Goal: Transaction & Acquisition: Purchase product/service

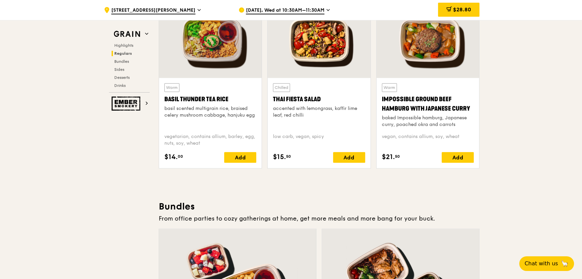
scroll to position [821, 0]
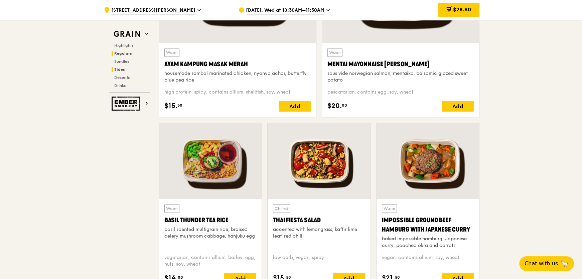
click at [122, 70] on span "Sides" at bounding box center [119, 69] width 11 height 5
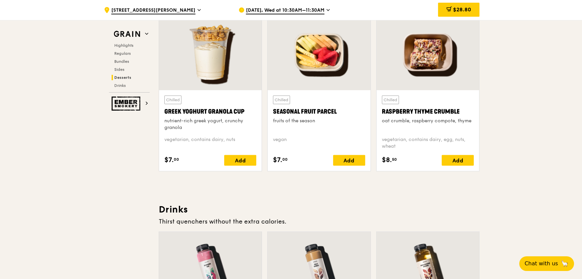
scroll to position [2340, 0]
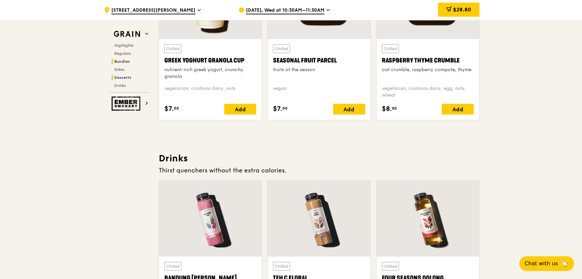
click at [123, 60] on span "Bundles" at bounding box center [122, 61] width 16 height 5
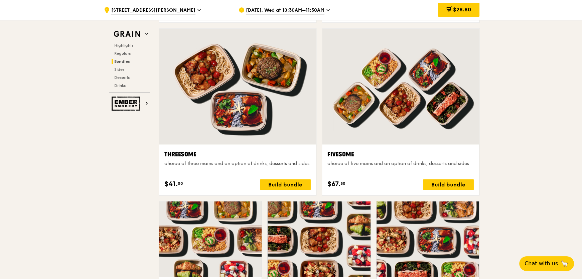
scroll to position [1116, 0]
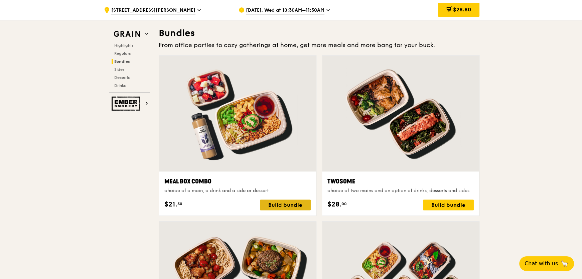
click at [293, 204] on div "Build bundle" at bounding box center [285, 205] width 51 height 11
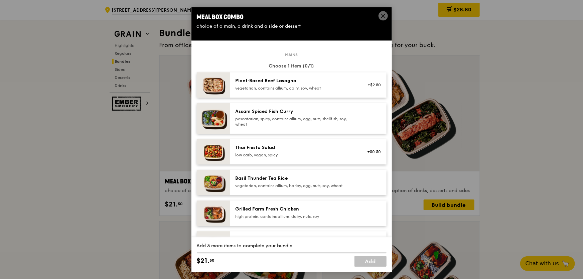
click at [271, 149] on div "Thai Fiesta Salad" at bounding box center [296, 147] width 120 height 7
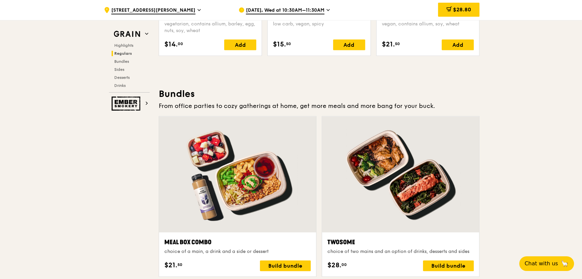
scroll to position [933, 0]
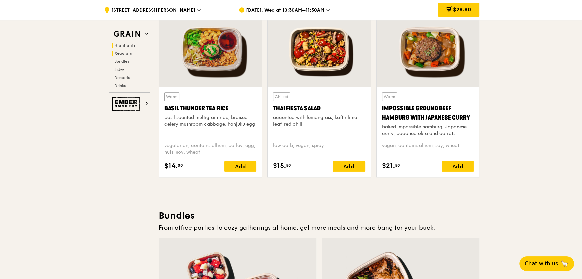
click at [128, 46] on span "Highlights" at bounding box center [124, 45] width 21 height 5
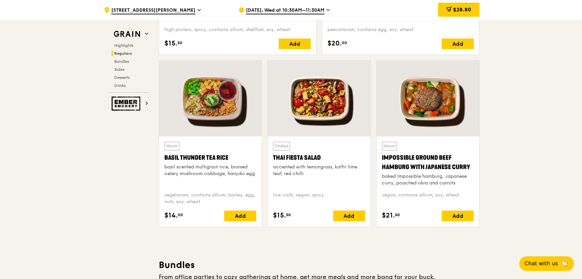
scroll to position [899, 0]
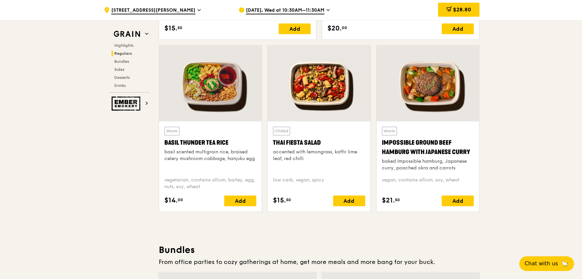
click at [327, 93] on div at bounding box center [319, 83] width 103 height 76
click at [220, 81] on div at bounding box center [210, 83] width 103 height 76
click at [357, 199] on div "Add" at bounding box center [349, 201] width 32 height 11
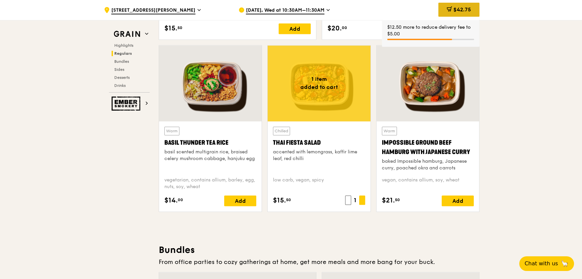
click at [464, 10] on span "$42.75" at bounding box center [463, 9] width 18 height 6
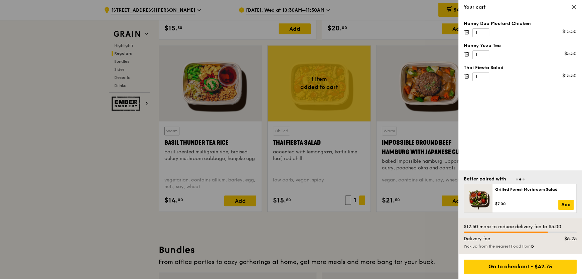
click at [466, 33] on icon at bounding box center [467, 32] width 6 height 6
click at [572, 9] on icon at bounding box center [574, 7] width 6 height 6
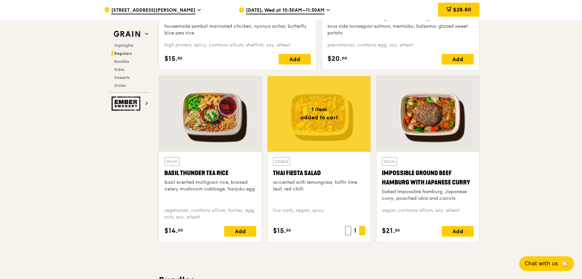
scroll to position [869, 0]
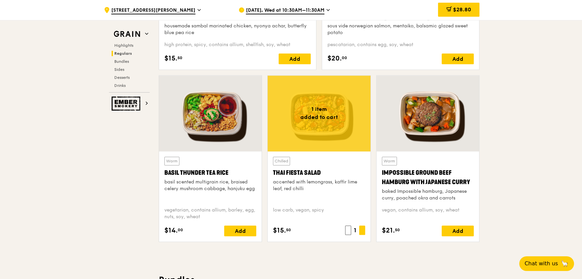
click at [347, 130] on div at bounding box center [319, 114] width 103 height 76
click at [200, 132] on div at bounding box center [210, 114] width 103 height 76
click at [308, 137] on div at bounding box center [319, 114] width 103 height 76
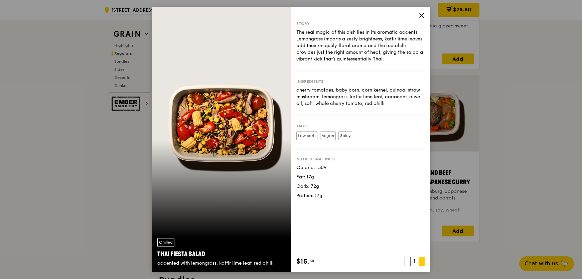
click at [219, 139] on div "Chilled Thai Fiesta Salad accented with lemongrass, kaffir lime leaf, red chilli" at bounding box center [221, 139] width 139 height 265
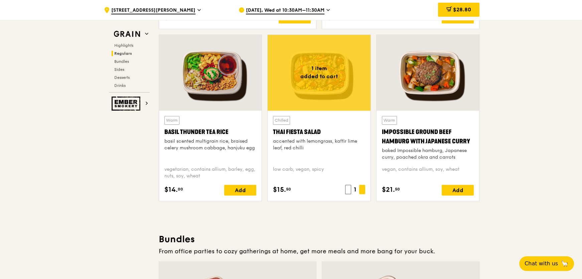
scroll to position [899, 0]
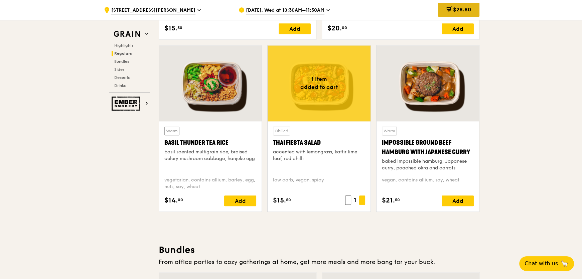
click at [471, 9] on span "$28.80" at bounding box center [462, 9] width 18 height 6
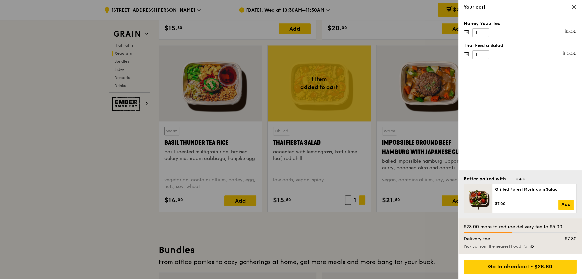
click at [406, 30] on div at bounding box center [291, 139] width 582 height 279
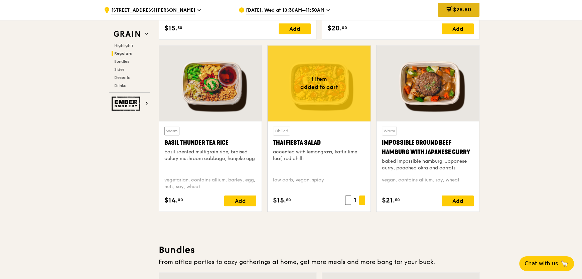
click at [464, 9] on span "$28.80" at bounding box center [462, 9] width 18 height 6
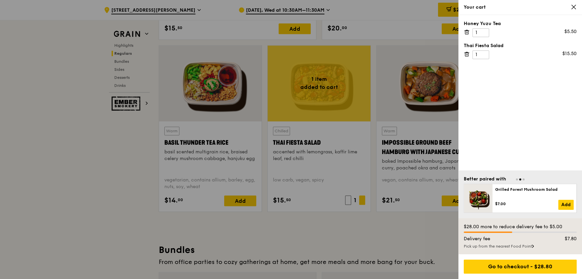
click at [417, 31] on div at bounding box center [291, 139] width 582 height 279
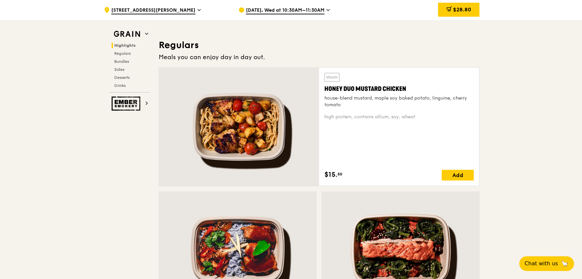
scroll to position [565, 0]
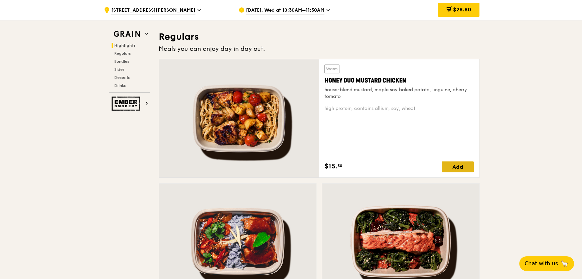
click at [457, 167] on div "Add" at bounding box center [458, 166] width 32 height 11
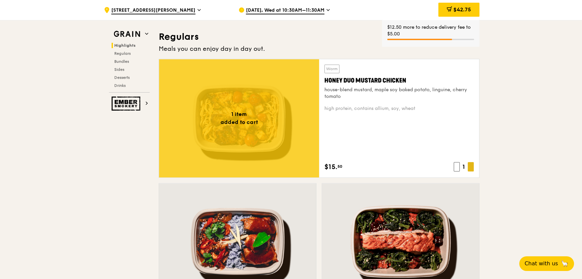
click at [471, 167] on span at bounding box center [471, 166] width 6 height 9
click at [471, 168] on span at bounding box center [471, 166] width 6 height 9
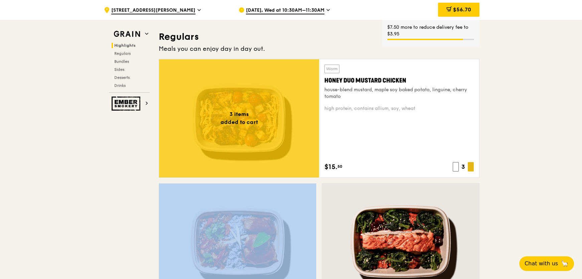
click at [471, 168] on span at bounding box center [471, 166] width 6 height 9
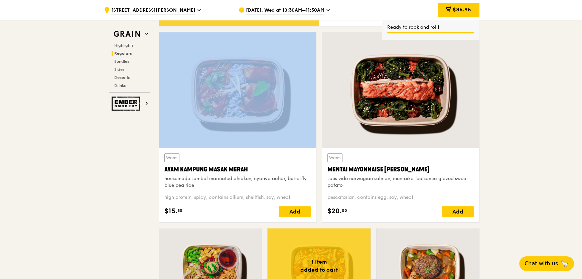
scroll to position [717, 0]
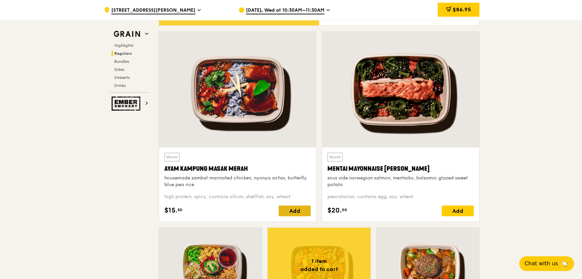
click at [289, 212] on div "Add" at bounding box center [295, 211] width 32 height 11
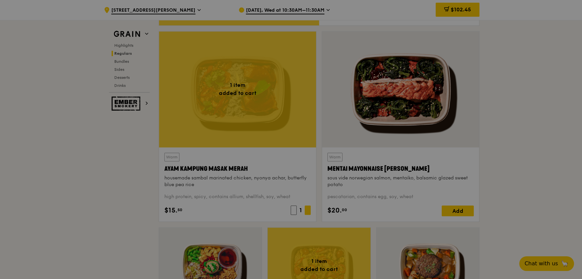
click at [308, 211] on div at bounding box center [291, 139] width 582 height 279
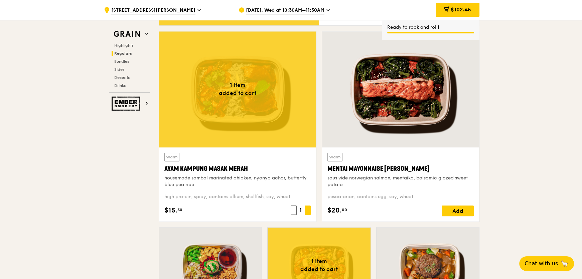
click at [308, 211] on span at bounding box center [308, 210] width 6 height 9
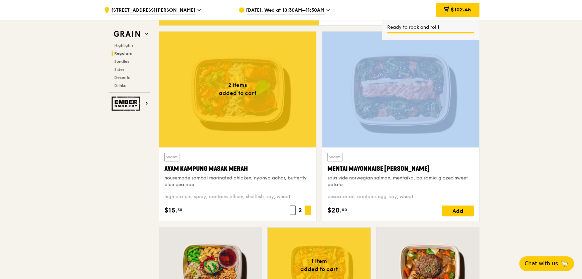
click at [308, 211] on span at bounding box center [308, 210] width 6 height 9
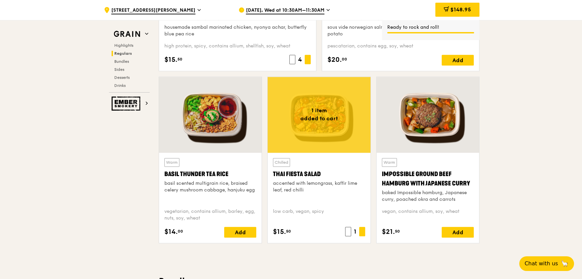
scroll to position [869, 0]
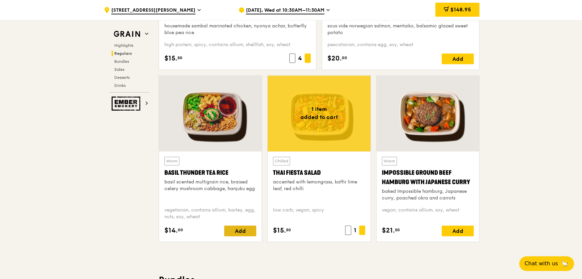
click at [243, 231] on div "Add" at bounding box center [240, 231] width 32 height 11
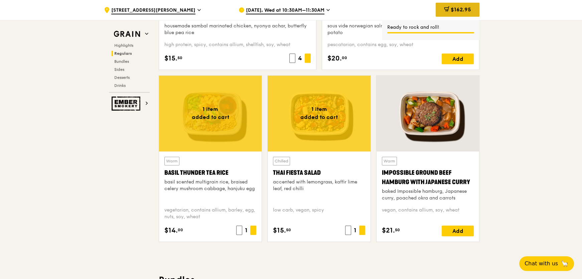
click at [451, 9] on span "$162.95" at bounding box center [461, 9] width 20 height 6
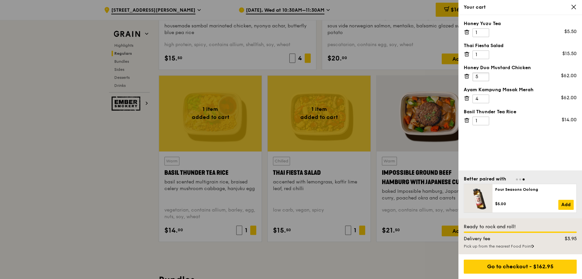
type input "5"
click at [484, 74] on input "5" at bounding box center [481, 77] width 17 height 9
type input "5"
click at [484, 96] on input "5" at bounding box center [481, 99] width 17 height 9
click at [126, 169] on div at bounding box center [291, 139] width 582 height 279
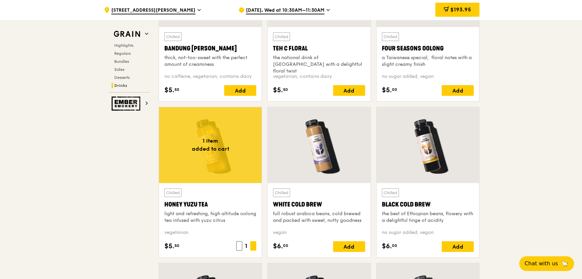
scroll to position [2570, 0]
click at [461, 11] on span "$193.95" at bounding box center [461, 9] width 21 height 6
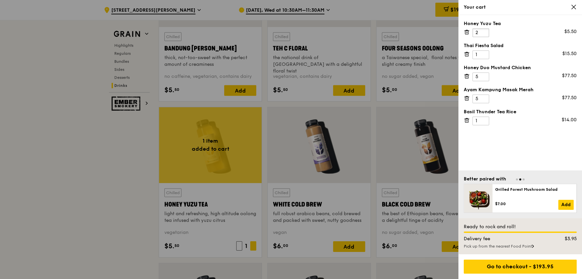
click at [484, 31] on input "2" at bounding box center [481, 32] width 17 height 9
drag, startPoint x: 479, startPoint y: 32, endPoint x: 468, endPoint y: 35, distance: 12.1
click at [468, 35] on div "Honey Yuzu Tea 2 $11.00" at bounding box center [520, 28] width 113 height 17
type input "16"
click at [74, 166] on div at bounding box center [291, 139] width 582 height 279
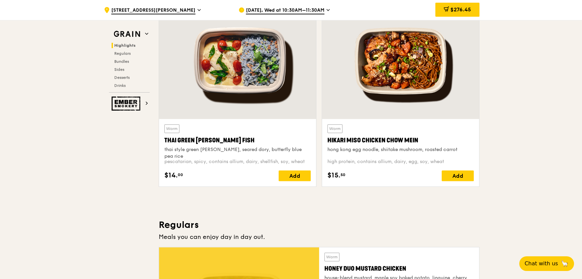
scroll to position [291, 0]
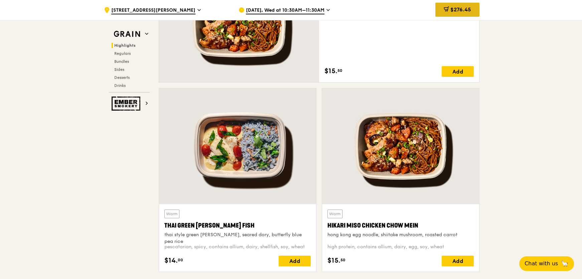
click at [461, 9] on span "$276.45" at bounding box center [461, 9] width 21 height 6
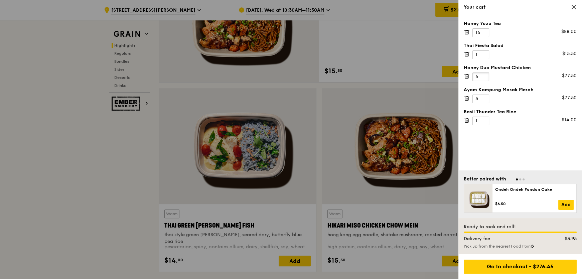
type input "6"
click at [483, 75] on input "6" at bounding box center [481, 77] width 17 height 9
type input "6"
click at [484, 96] on input "6" at bounding box center [481, 99] width 17 height 9
type input "7"
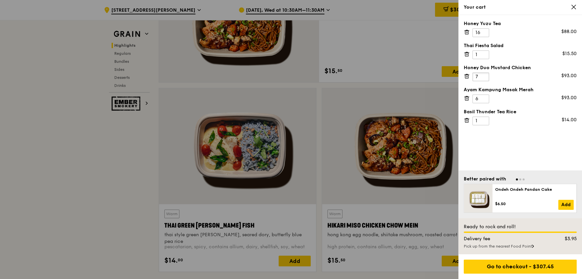
click at [483, 74] on input "7" at bounding box center [481, 77] width 17 height 9
click at [123, 159] on div at bounding box center [291, 139] width 582 height 279
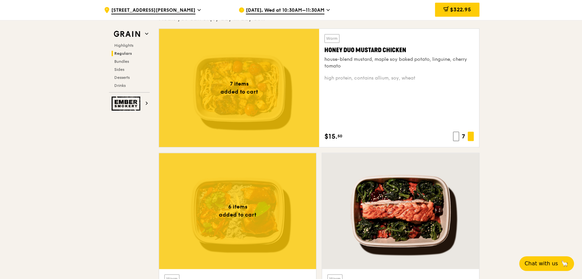
scroll to position [686, 0]
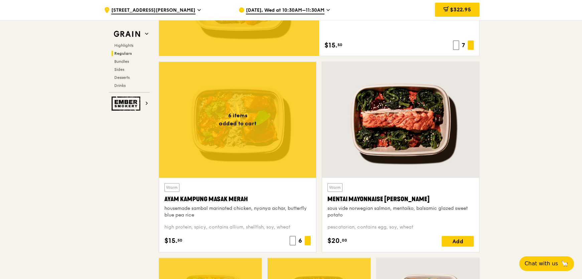
click at [237, 153] on div at bounding box center [237, 120] width 157 height 116
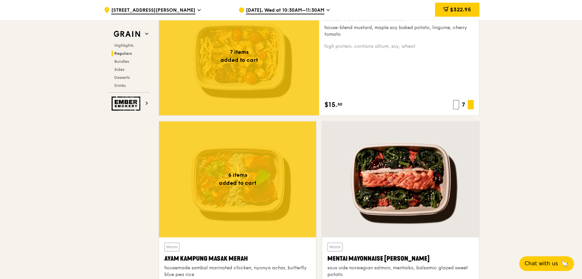
scroll to position [626, 0]
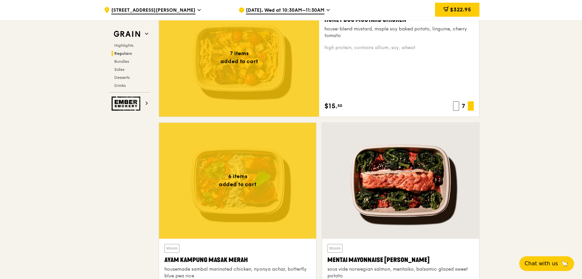
click at [272, 79] on div at bounding box center [239, 57] width 160 height 118
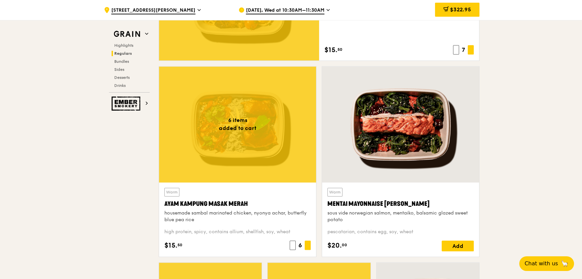
scroll to position [686, 0]
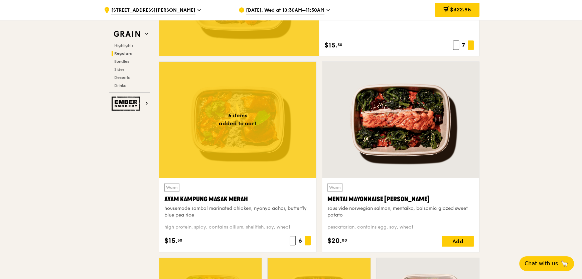
click at [236, 135] on div at bounding box center [237, 120] width 157 height 116
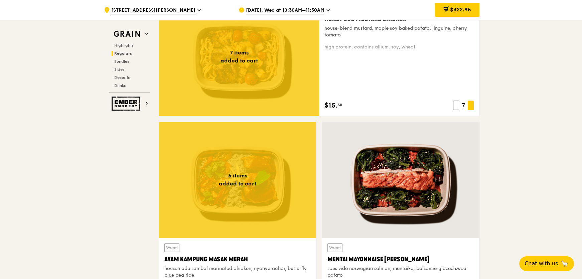
scroll to position [626, 0]
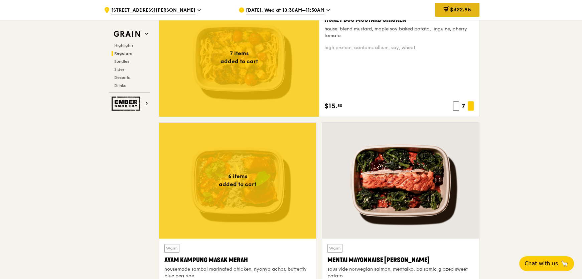
click at [451, 10] on span "$322.95" at bounding box center [460, 9] width 21 height 6
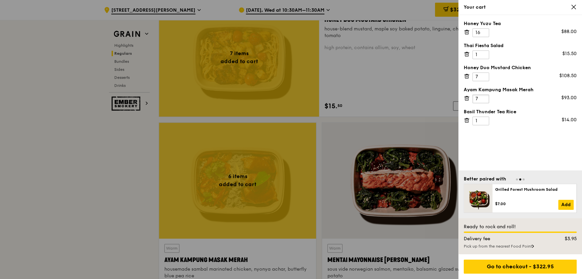
type input "7"
click at [484, 98] on input "7" at bounding box center [481, 99] width 17 height 9
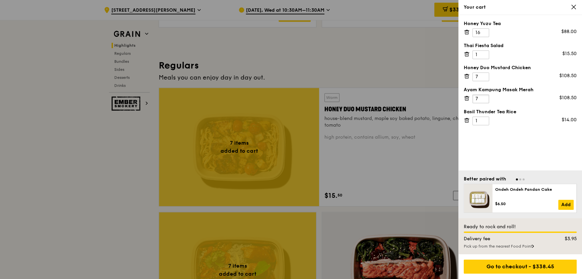
scroll to position [535, 0]
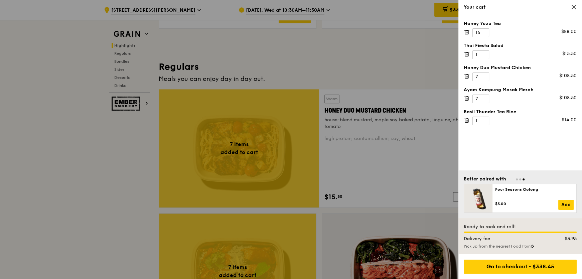
click at [256, 151] on div at bounding box center [291, 139] width 582 height 279
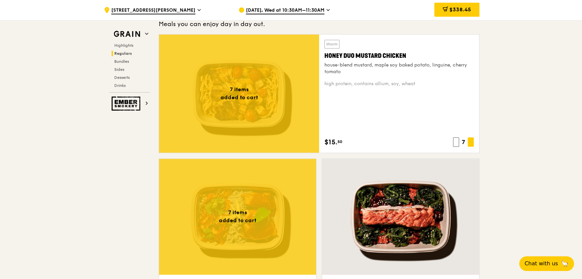
scroll to position [595, 0]
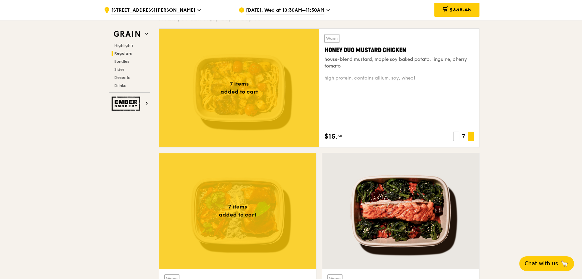
click at [287, 125] on div at bounding box center [239, 88] width 160 height 118
